Goal: Navigation & Orientation: Find specific page/section

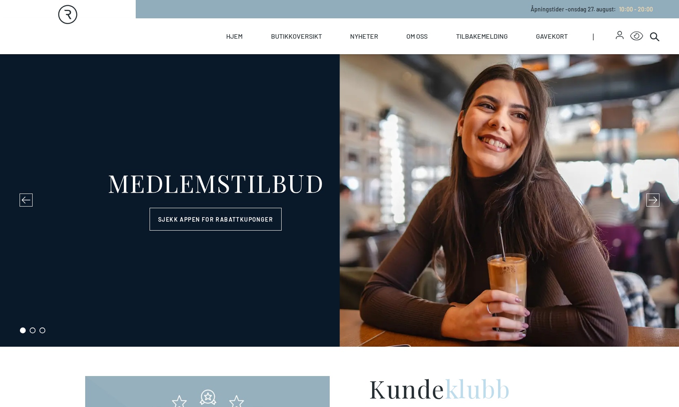
select select "NO"
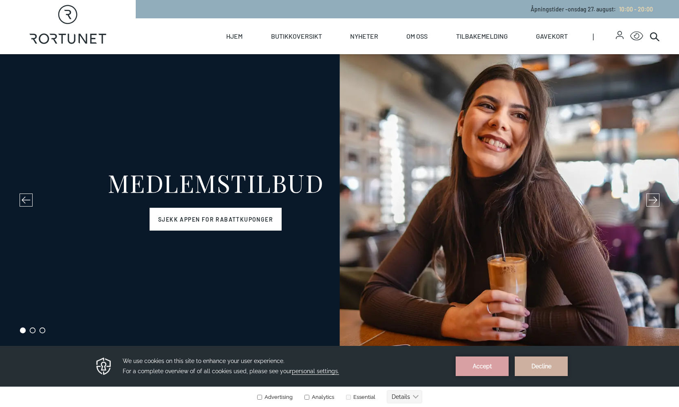
click at [201, 216] on link "Sjekk appen for rabattkuponger" at bounding box center [215, 219] width 132 height 23
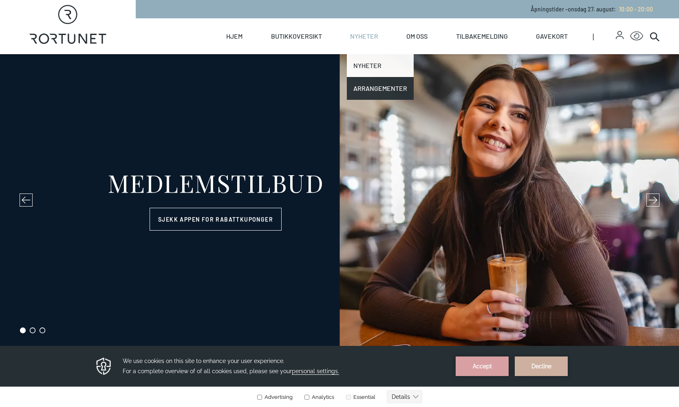
click at [360, 59] on link "Nyheter" at bounding box center [380, 65] width 67 height 23
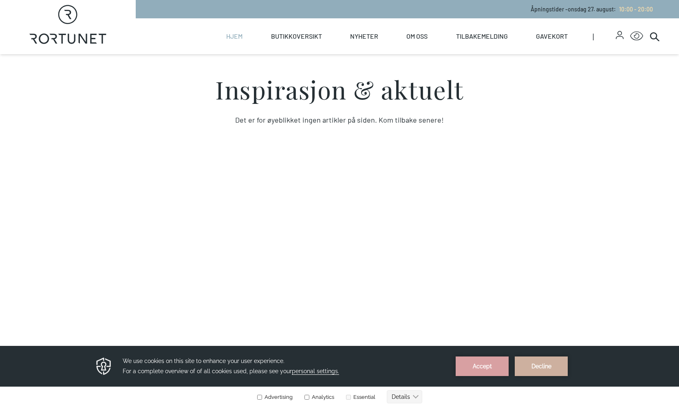
click at [228, 39] on link "Hjem" at bounding box center [234, 36] width 16 height 36
select select "NO"
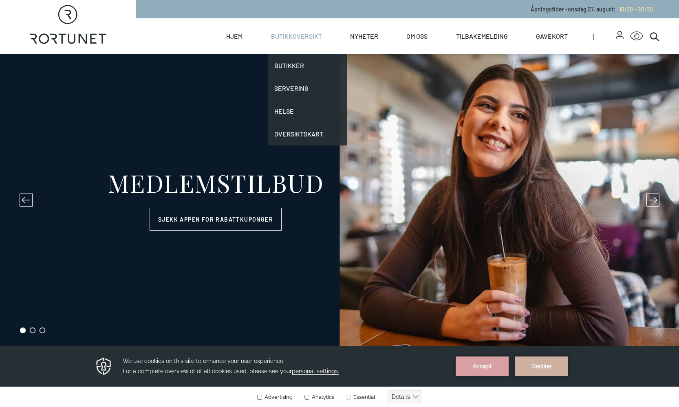
click at [274, 37] on link "Butikkoversikt" at bounding box center [296, 36] width 51 height 36
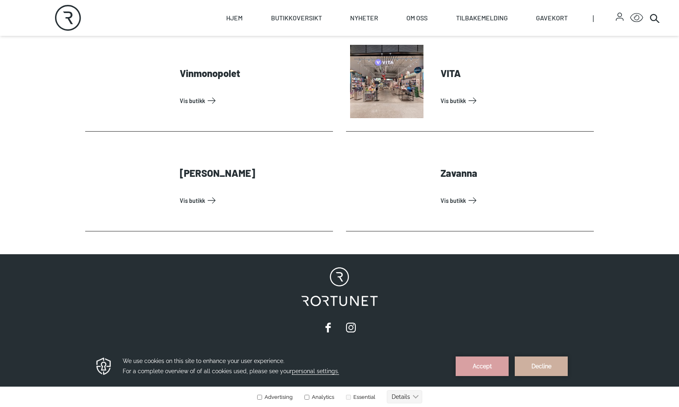
scroll to position [2587, 0]
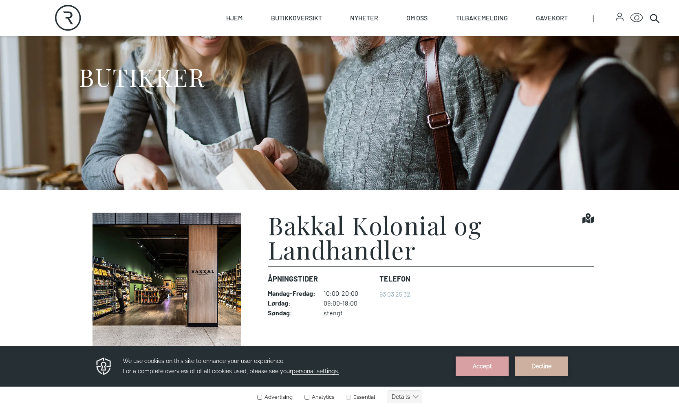
scroll to position [95, 0]
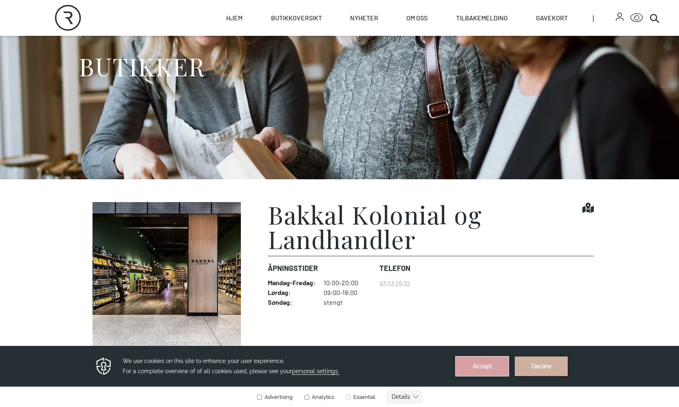
click at [480, 356] on button "Accept" at bounding box center [481, 366] width 53 height 20
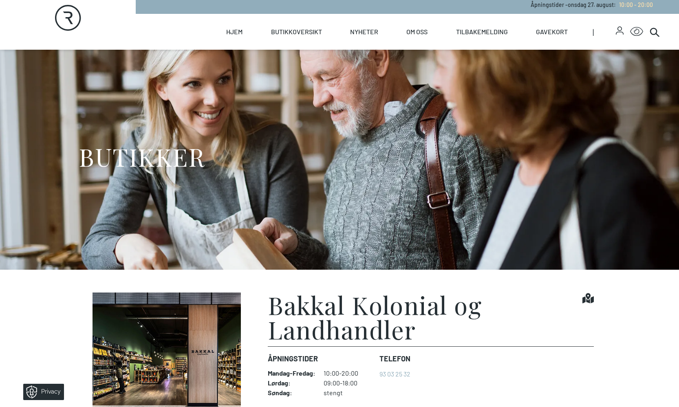
scroll to position [6, 0]
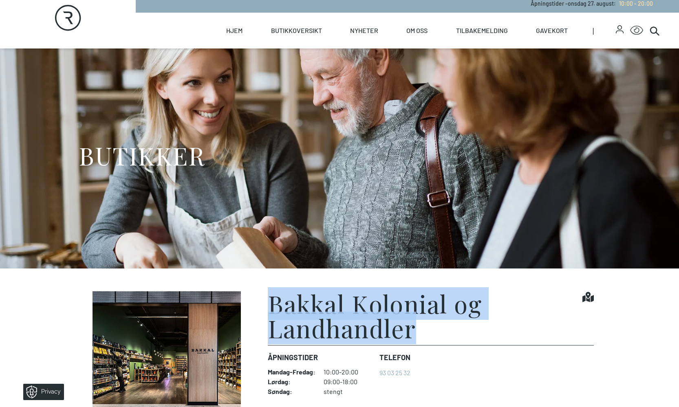
drag, startPoint x: 271, startPoint y: 301, endPoint x: 443, endPoint y: 333, distance: 174.7
click at [443, 333] on h1 "Bakkal Kolonial og Landhandler" at bounding box center [425, 315] width 314 height 49
copy h1 "Bakkal Kolonial og Landhandler"
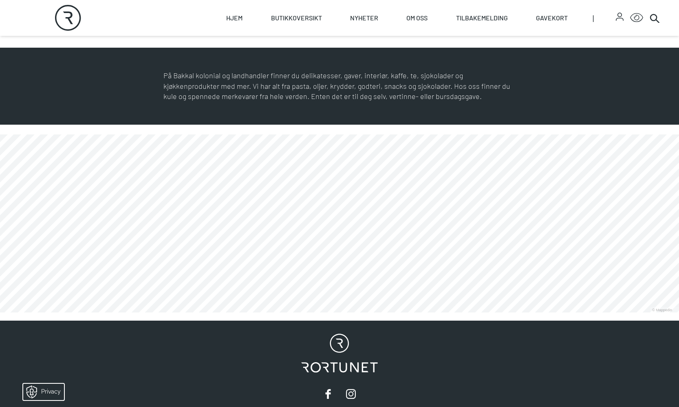
scroll to position [422, 0]
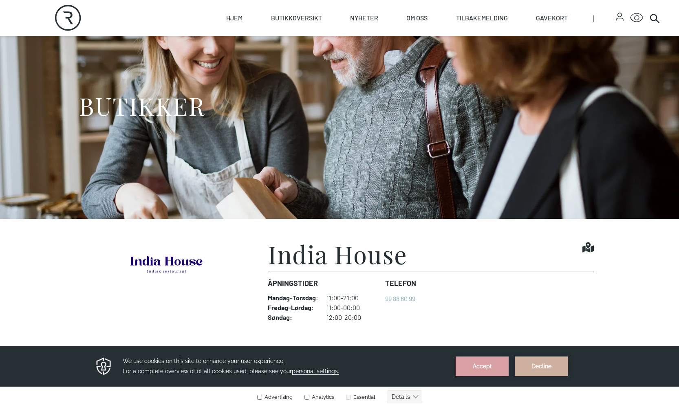
scroll to position [55, 0]
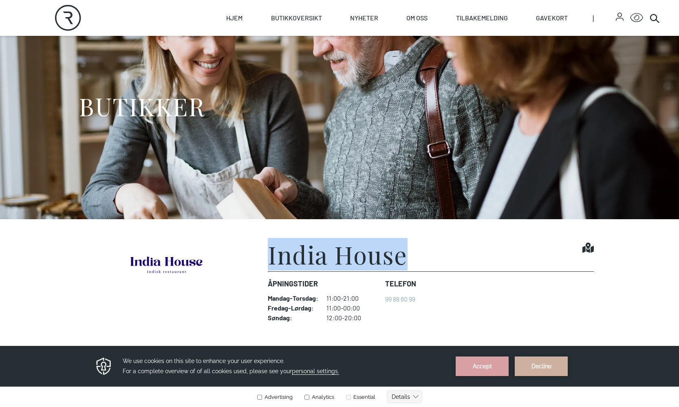
drag, startPoint x: 267, startPoint y: 255, endPoint x: 406, endPoint y: 249, distance: 139.4
click at [406, 249] on figure "India House Find it! Åpningstider Mandag - Torsdag : 11:00-21:00 Fredag - Lørda…" at bounding box center [339, 316] width 508 height 148
copy h1 "India House"
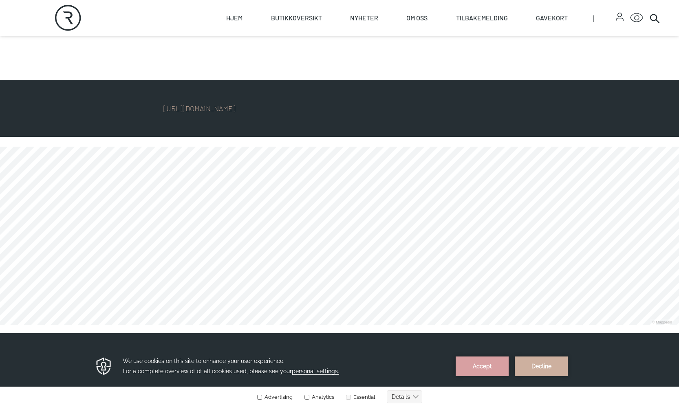
scroll to position [404, 0]
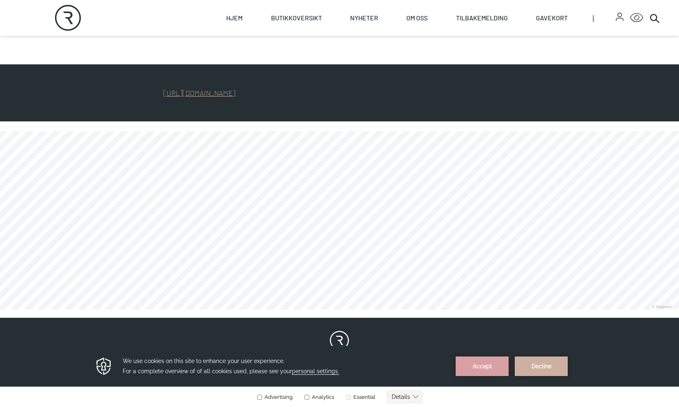
click at [213, 96] on link "https://indiahouse.no/" at bounding box center [199, 92] width 72 height 9
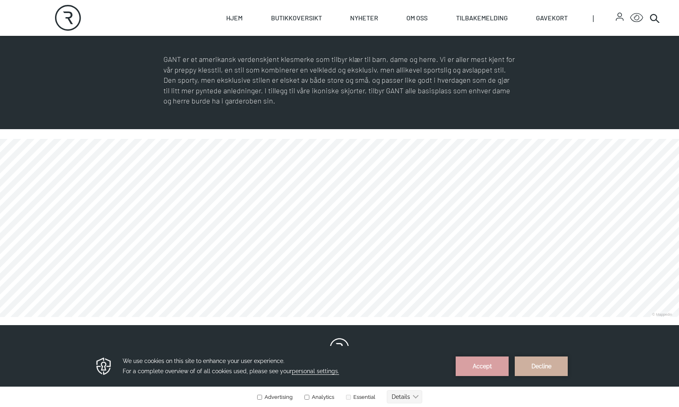
scroll to position [438, 0]
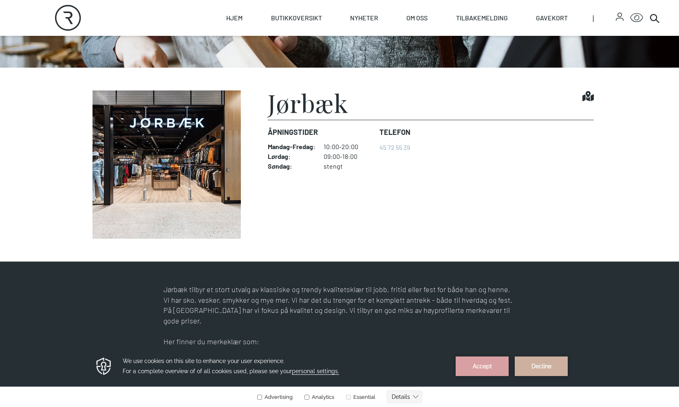
scroll to position [199, 0]
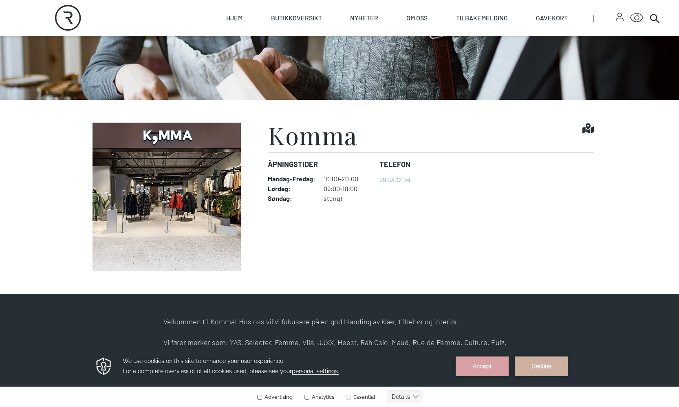
scroll to position [100, 0]
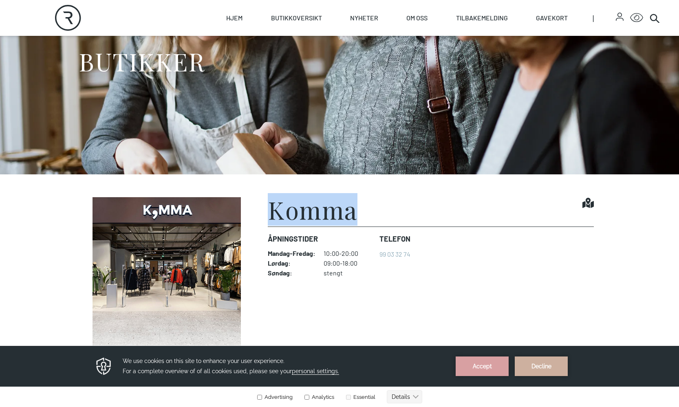
drag, startPoint x: 266, startPoint y: 212, endPoint x: 376, endPoint y: 212, distance: 110.0
click at [379, 212] on figure "Komma Find it! Åpningstider Mandag - Fredag : 10:00-20:00 Lørdag : 09:00-18:00 …" at bounding box center [339, 271] width 508 height 148
copy h1 "Komma"
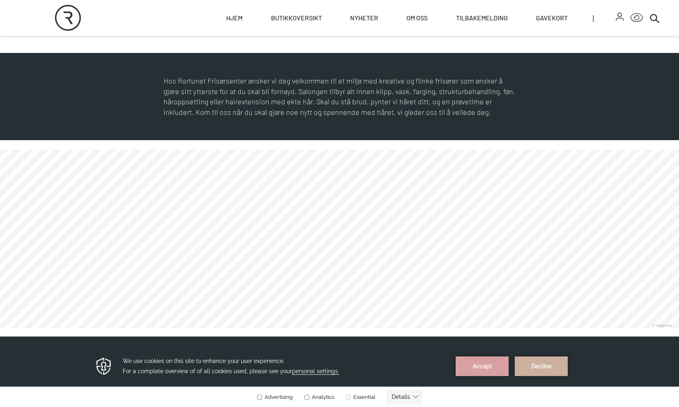
scroll to position [416, 0]
